Goal: Task Accomplishment & Management: Complete application form

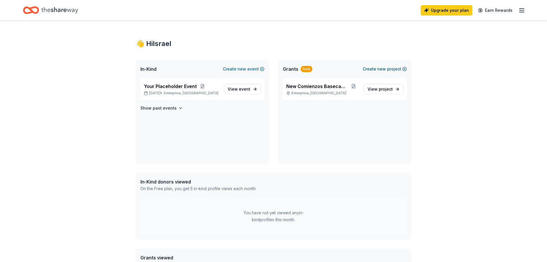
click at [404, 69] on button "Create new project" at bounding box center [385, 69] width 44 height 7
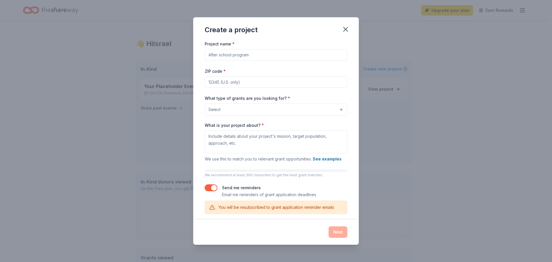
click at [265, 56] on input "Project name *" at bounding box center [276, 54] width 143 height 11
type input "Dream In [GEOGRAPHIC_DATA] Welcome Box"
click at [264, 85] on input "ZIP code *" at bounding box center [276, 81] width 143 height 11
type input "89148"
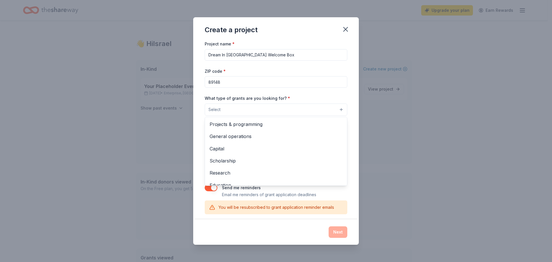
click at [264, 108] on button "Select" at bounding box center [276, 109] width 143 height 12
click at [249, 137] on span "General operations" at bounding box center [275, 135] width 133 height 7
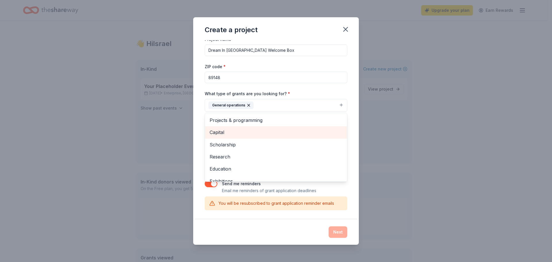
click at [237, 131] on span "Capital" at bounding box center [275, 131] width 133 height 7
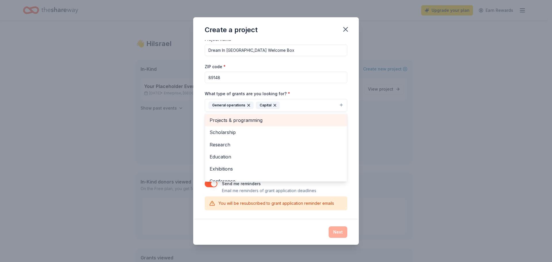
click at [282, 120] on span "Projects & programming" at bounding box center [275, 119] width 133 height 7
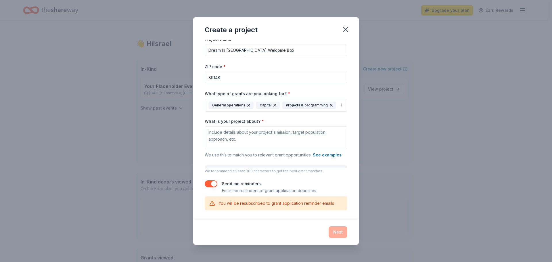
click at [329, 107] on icon "button" at bounding box center [331, 105] width 5 height 5
click at [295, 140] on textarea "What is your project about? *" at bounding box center [276, 137] width 143 height 23
click at [239, 129] on textarea "What is your project about? *" at bounding box center [276, 137] width 143 height 23
paste textarea "The Dream In Mexico Welcome Box by New Comienzos NGO provides returnees and fam…"
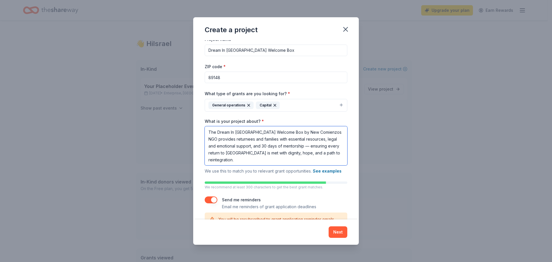
type textarea "The Dream In Mexico Welcome Box by New Comienzos NGO provides returnees and fam…"
click at [278, 158] on textarea "The Dream In Mexico Welcome Box by New Comienzos NGO provides returnees and fam…" at bounding box center [276, 145] width 143 height 39
drag, startPoint x: 274, startPoint y: 159, endPoint x: 142, endPoint y: 95, distance: 146.5
click at [142, 95] on div "Create a project Project name * Dream In Mexico Welcome Box ZIP code * 89148 Wh…" at bounding box center [276, 131] width 552 height 262
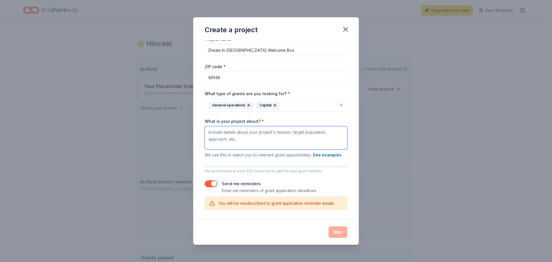
paste textarea "The Dream In Mexico Welcome Box by New Comienzos NGO supports Mexican nationals…"
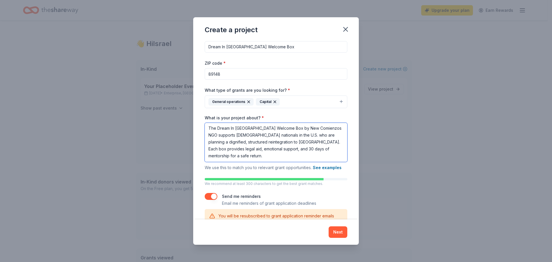
scroll to position [21, 0]
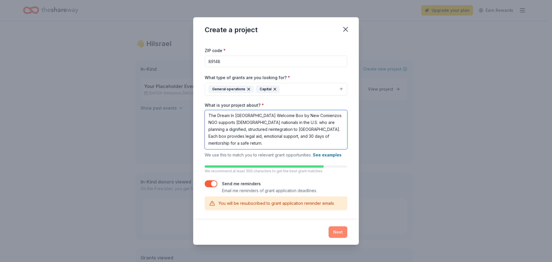
type textarea "The Dream In Mexico Welcome Box by New Comienzos NGO supports Mexican nationals…"
click at [337, 233] on button "Next" at bounding box center [337, 231] width 19 height 11
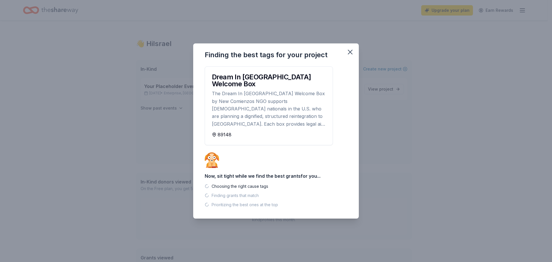
scroll to position [0, 0]
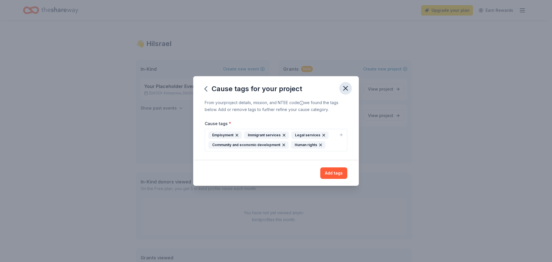
click at [346, 89] on icon "button" at bounding box center [345, 88] width 8 height 8
click at [207, 90] on icon "button" at bounding box center [205, 88] width 9 height 9
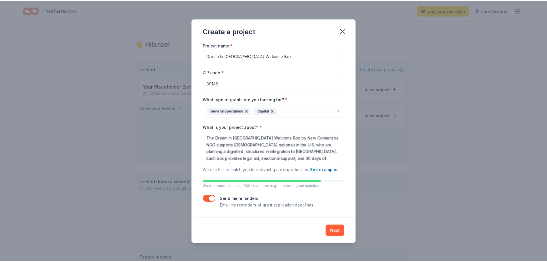
scroll to position [1, 0]
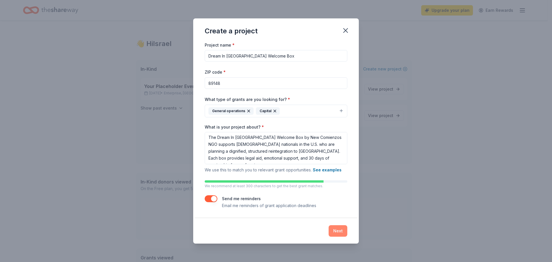
click at [336, 228] on button "Next" at bounding box center [337, 230] width 19 height 11
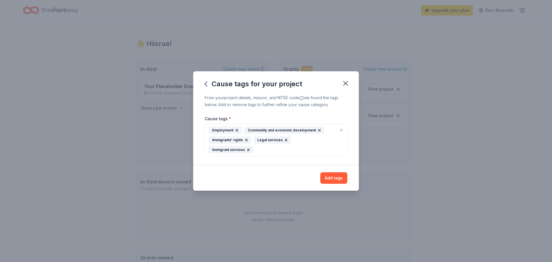
click at [338, 146] on button "Employment Community and economic development Immigrants' rights Legal services…" at bounding box center [276, 140] width 143 height 32
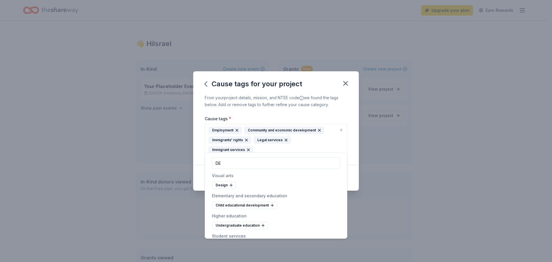
type input "D"
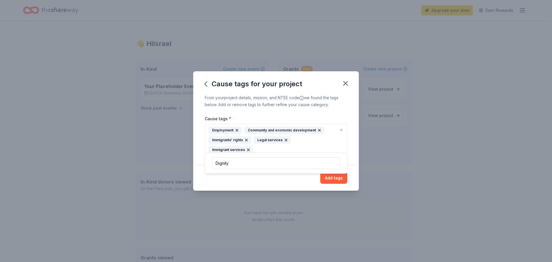
click at [308, 162] on input "Dignity" at bounding box center [276, 162] width 128 height 11
type input "Dignity"
click at [339, 177] on button "Add tags" at bounding box center [333, 177] width 27 height 11
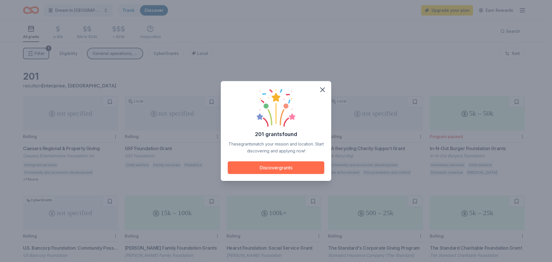
click at [305, 170] on button "Discover grants" at bounding box center [276, 167] width 97 height 13
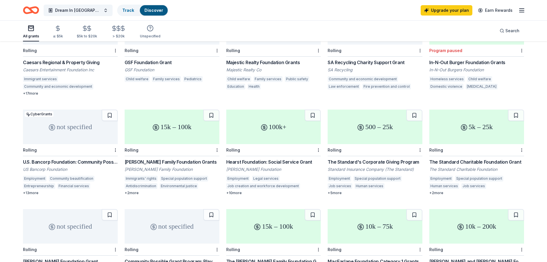
scroll to position [86, 0]
click at [172, 123] on div "15k – 100k" at bounding box center [172, 126] width 95 height 34
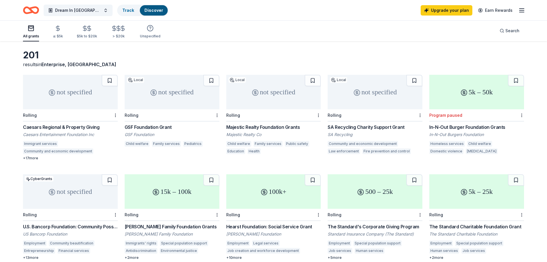
scroll to position [0, 0]
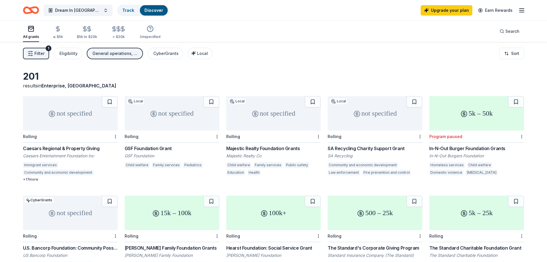
click at [76, 123] on div "not specified" at bounding box center [70, 113] width 95 height 34
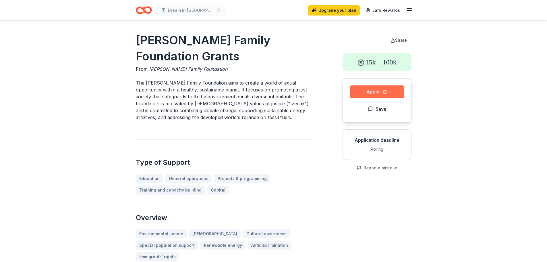
click at [372, 89] on button "Apply" at bounding box center [377, 91] width 55 height 13
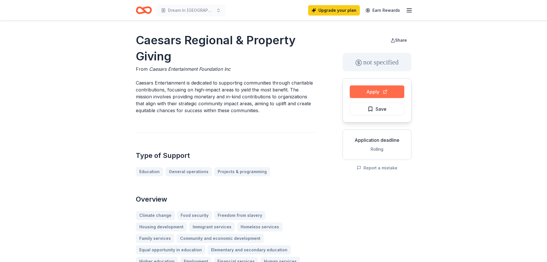
click at [381, 89] on button "Apply" at bounding box center [377, 91] width 55 height 13
